Goal: Task Accomplishment & Management: Manage account settings

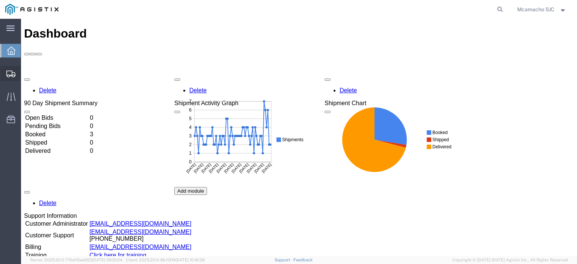
click at [26, 71] on span "Shipments" at bounding box center [23, 73] width 5 height 15
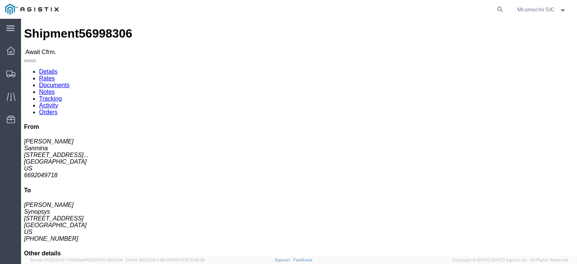
click link "Confirm"
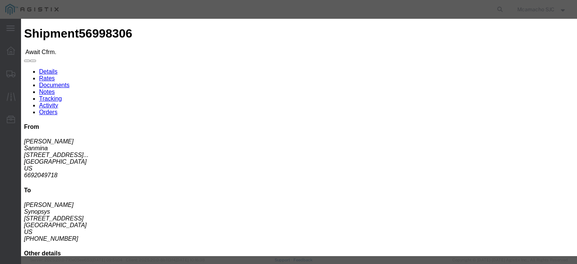
click input "text"
paste input "1001000563"
type input "1001000563"
type input "[PERSON_NAME]"
type input "4084571280"
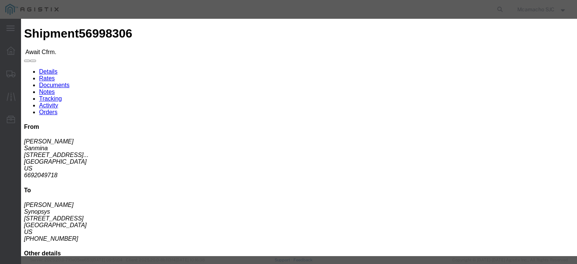
click select "Select Midnight 1 am 2 am 3 am 4 am 5 am 6 am 7 am 8 am 9 am 10 am 11 am 12 Noo…"
select select "1400"
click select "Select Midnight 1 am 2 am 3 am 4 am 5 am 6 am 7 am 8 am 9 am 10 am 11 am 12 Noo…"
click div "Confirmation Details Use my profile Bill of Lading Number 1001000563 Person Mon…"
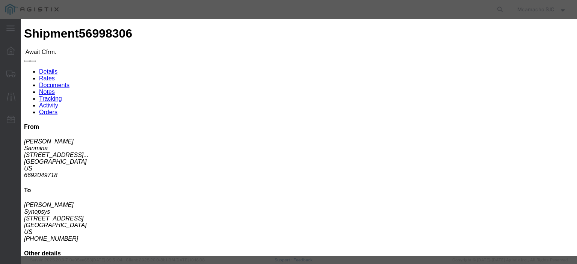
click input "[DATE]"
click td "1"
type input "[DATE]"
click select "Select Midnight 1 am 2 am 3 am 4 am 5 am 6 am 7 am 8 am 9 am 10 am 11 am 12 Noo…"
select select "1600"
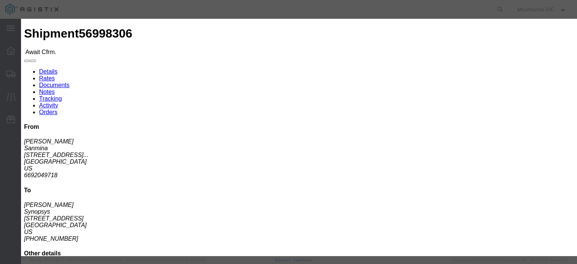
click select "Select Midnight 1 am 2 am 3 am 4 am 5 am 6 am 7 am 8 am 9 am 10 am 11 am 12 Noo…"
click button "Submit"
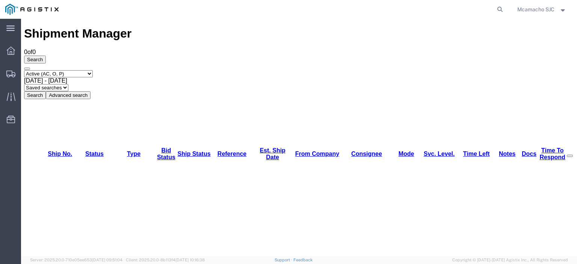
click at [44, 70] on select "Select status Active (AC, O, P) All Approved Awaiting Confirmation (AC) Booked …" at bounding box center [58, 73] width 69 height 7
select select "BOOK"
click at [24, 70] on select "Select status Active (AC, O, P) All Approved Awaiting Confirmation (AC) Booked …" at bounding box center [58, 73] width 69 height 7
click at [46, 91] on button "Search" at bounding box center [35, 95] width 22 height 8
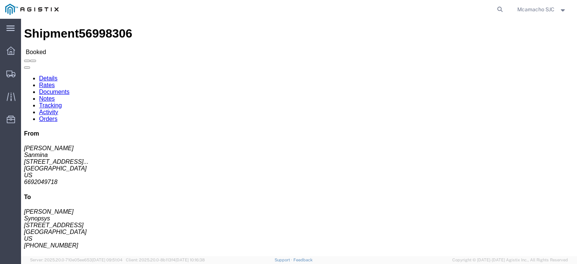
click link "Documents"
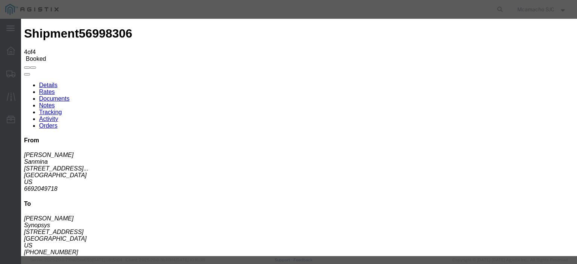
type input "C:\fakepath\1001000563.pdf"
drag, startPoint x: 259, startPoint y: 76, endPoint x: 262, endPoint y: 79, distance: 4.2
type input "AIRGROUP"
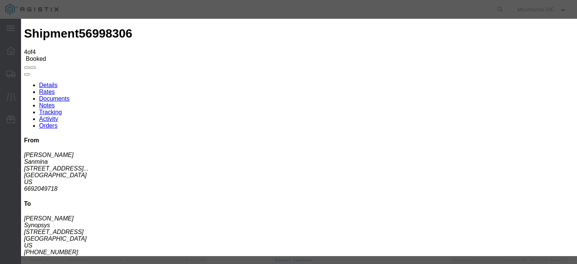
type input "HAWB"
select select "BILL_OF_LADING"
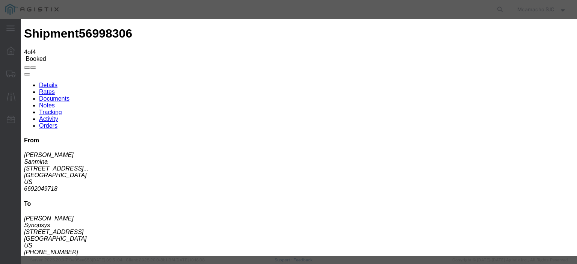
select select
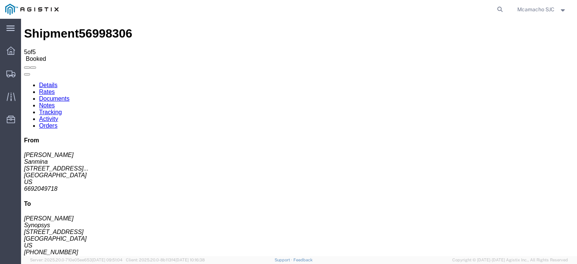
click at [0, 74] on ul "Dashboard Shipments Traffic Resources Address Book Saved Searches" at bounding box center [10, 89] width 21 height 92
click at [8, 73] on icon at bounding box center [10, 74] width 9 height 7
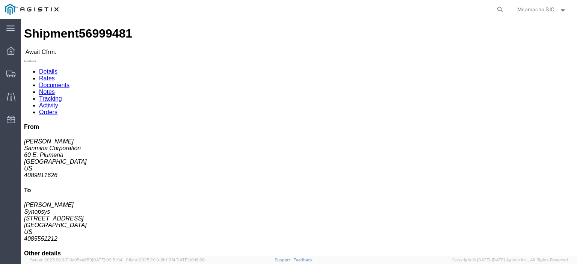
click link "Confirm"
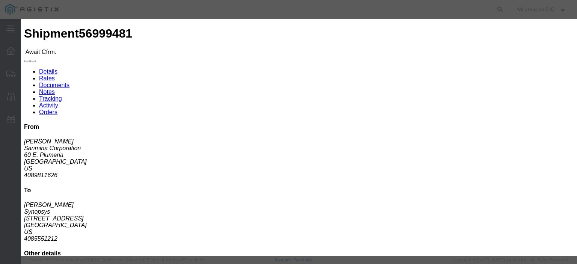
click input "text"
paste input "1001000582"
type input "1001000582"
type input "[PERSON_NAME]"
type input "4084571280"
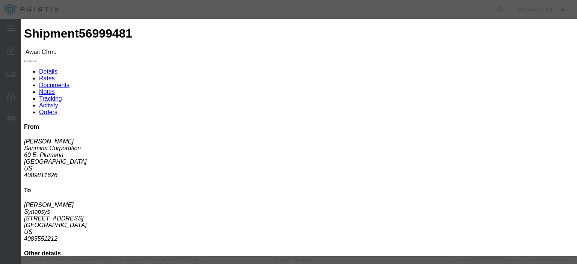
scroll to position [54, 0]
click select "Select Midnight 1 am 2 am 3 am 4 am 5 am 6 am 7 am 8 am 9 am 10 am 11 am 12 Noo…"
select select "1400"
click select "Select Midnight 1 am 2 am 3 am 4 am 5 am 6 am 7 am 8 am 9 am 10 am 11 am 12 Noo…"
click input "[DATE]"
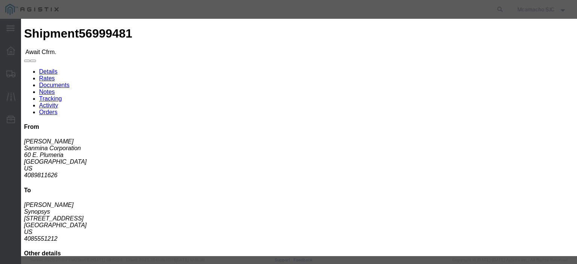
drag, startPoint x: 225, startPoint y: 66, endPoint x: 226, endPoint y: 81, distance: 14.3
click td "1"
type input "[DATE]"
click select "Select Midnight 1 am 2 am 3 am 4 am 5 am 6 am 7 am 8 am 9 am 10 am 11 am 12 Noo…"
select select "1600"
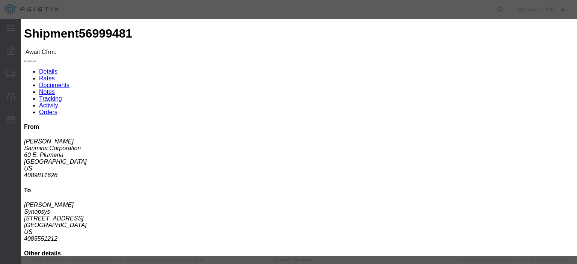
click select "Select Midnight 1 am 2 am 3 am 4 am 5 am 6 am 7 am 8 am 9 am 10 am 11 am 12 Noo…"
click button "Submit"
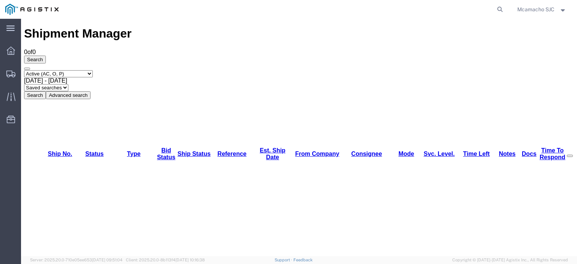
click at [65, 70] on select "Select status Active (AC, O, P) All Approved Awaiting Confirmation (AC) Booked …" at bounding box center [58, 73] width 69 height 7
select select "BOOK"
click at [24, 70] on select "Select status Active (AC, O, P) All Approved Awaiting Confirmation (AC) Booked …" at bounding box center [58, 73] width 69 height 7
click at [46, 91] on button "Search" at bounding box center [35, 95] width 22 height 8
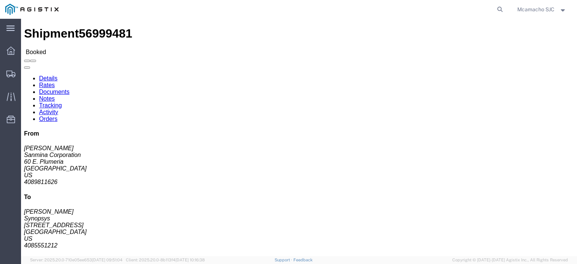
click link "Documents"
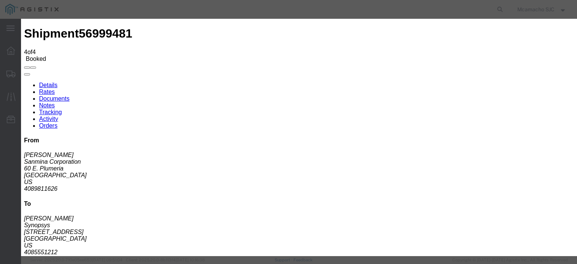
type input "C:\fakepath\1001000582.pdf"
type input "AIRGROUP"
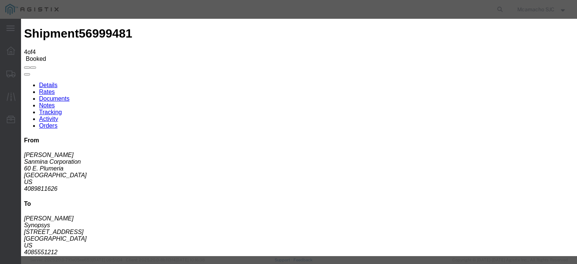
type input "HAWB"
select select "BILL_OF_LADING"
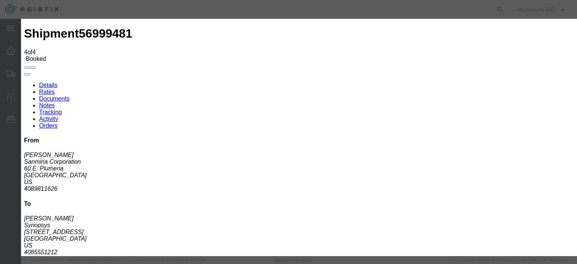
select select
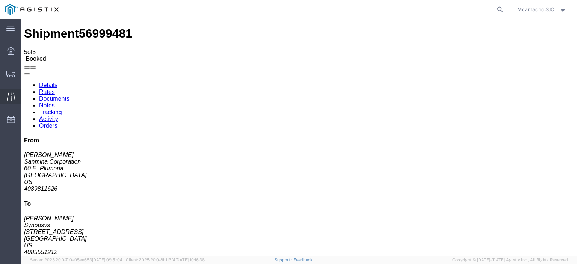
click at [8, 93] on icon at bounding box center [11, 96] width 9 height 9
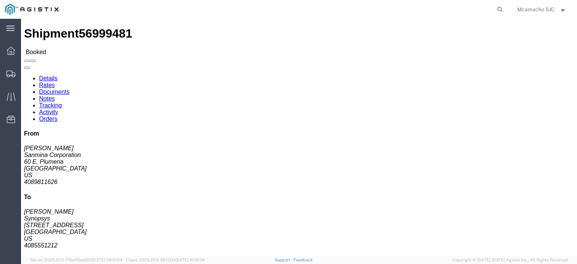
click link "Documents"
